Goal: Information Seeking & Learning: Learn about a topic

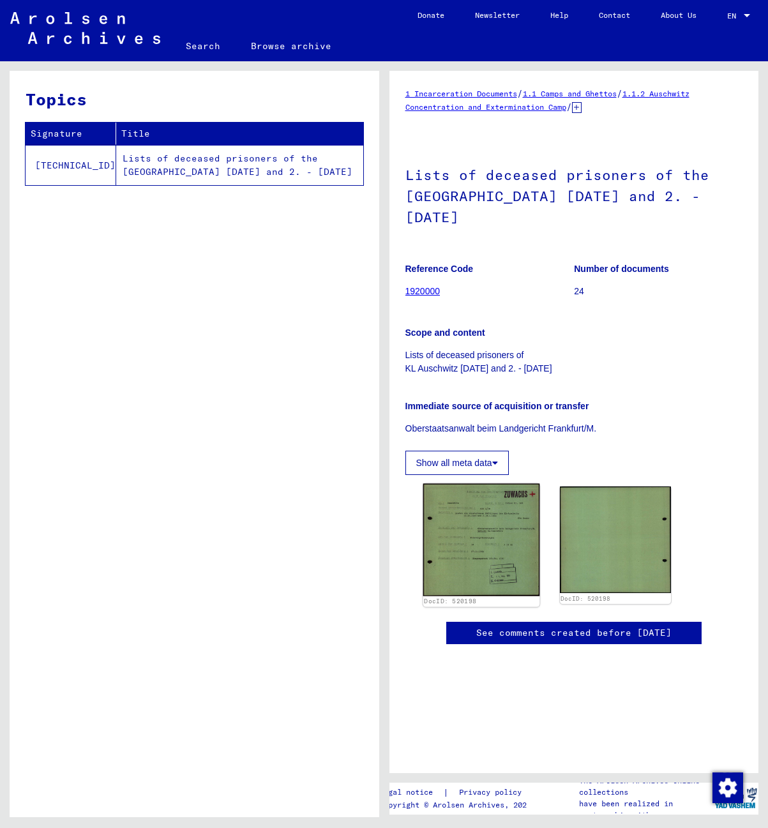
click at [492, 545] on img at bounding box center [481, 540] width 117 height 112
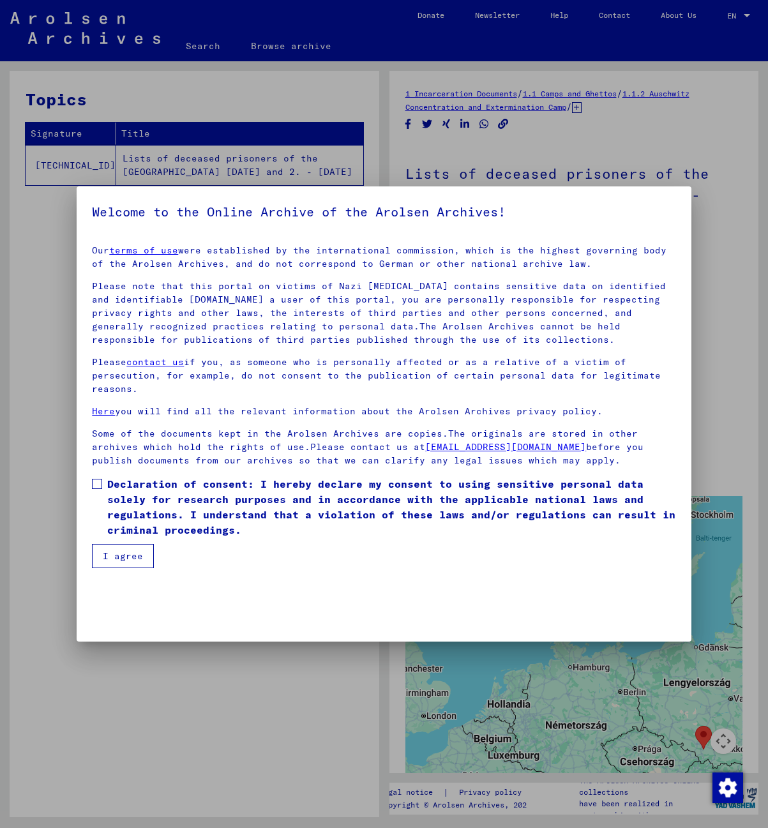
click at [102, 483] on span at bounding box center [97, 484] width 10 height 10
click at [130, 553] on button "I agree" at bounding box center [123, 556] width 62 height 24
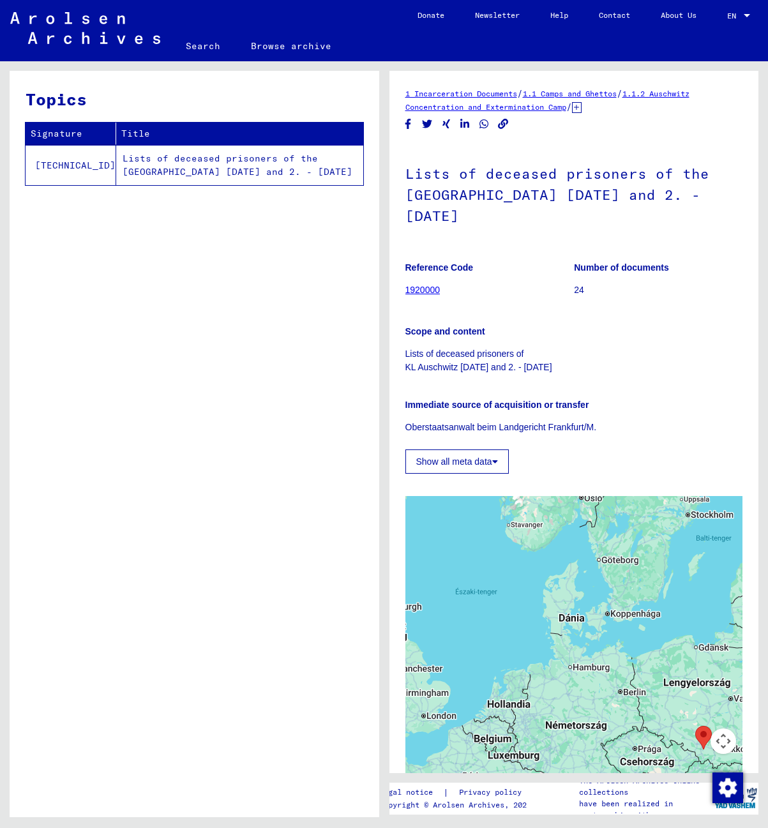
click at [236, 164] on td "Lists of deceased prisoners of the [GEOGRAPHIC_DATA] [DATE] and 2. - [DATE]" at bounding box center [239, 165] width 247 height 40
click at [500, 107] on link "1.1.2 Auschwitz Concentration and Extermination Camp" at bounding box center [548, 100] width 284 height 23
